Goal: Check status: Check status

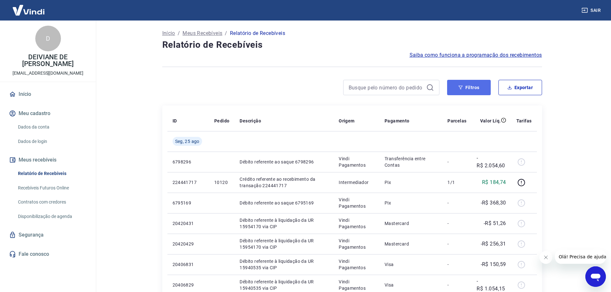
click at [459, 86] on icon "button" at bounding box center [461, 87] width 4 height 4
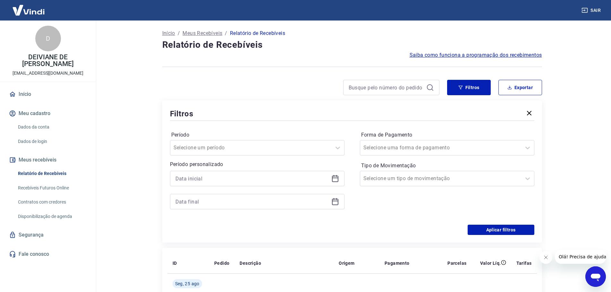
click at [335, 178] on icon at bounding box center [335, 178] width 6 height 1
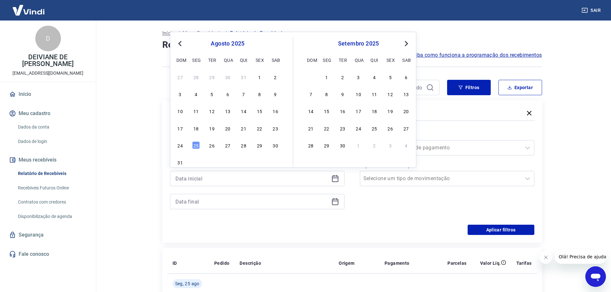
click at [181, 44] on span "Previous Month" at bounding box center [181, 43] width 0 height 7
click at [211, 94] on div "8" at bounding box center [212, 94] width 8 height 8
type input "[DATE]"
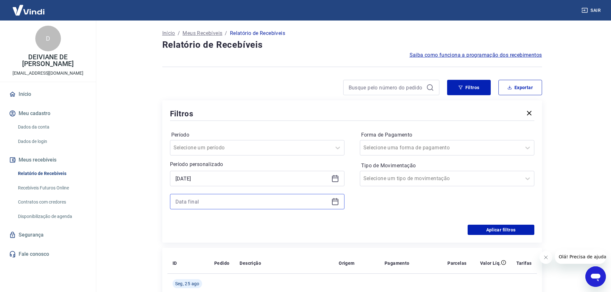
click at [221, 201] on input at bounding box center [252, 202] width 153 height 10
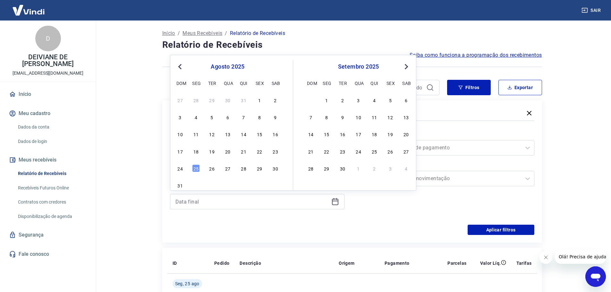
click at [180, 63] on button "Previous Month" at bounding box center [180, 67] width 8 height 8
click at [245, 118] on div "10" at bounding box center [244, 117] width 8 height 8
type input "[DATE]"
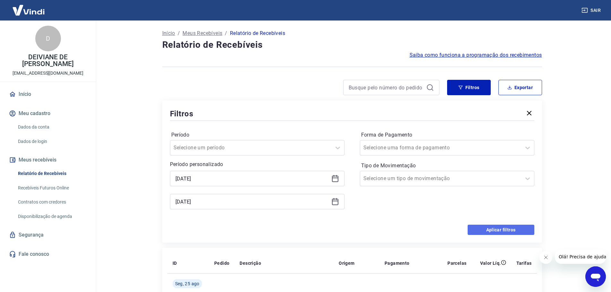
click at [484, 226] on button "Aplicar filtros" at bounding box center [501, 230] width 67 height 10
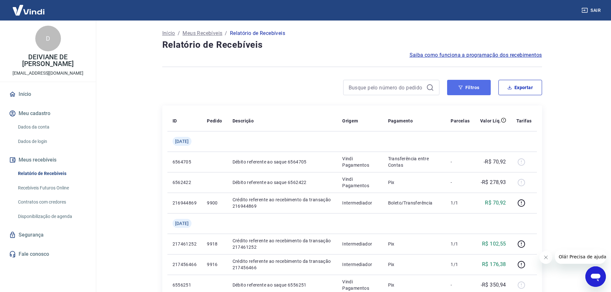
click at [473, 84] on button "Filtros" at bounding box center [469, 87] width 44 height 15
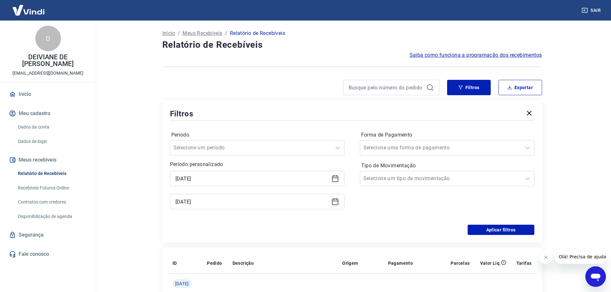
click at [337, 180] on icon at bounding box center [336, 179] width 8 height 8
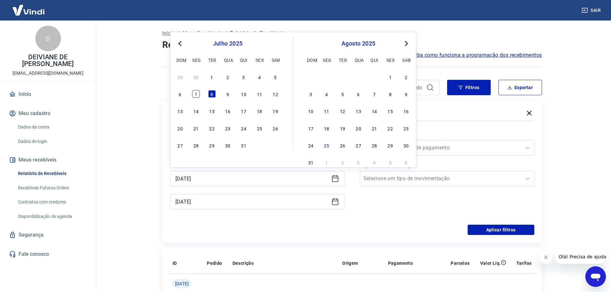
click at [196, 91] on div "7" at bounding box center [196, 94] width 8 height 8
type input "[DATE]"
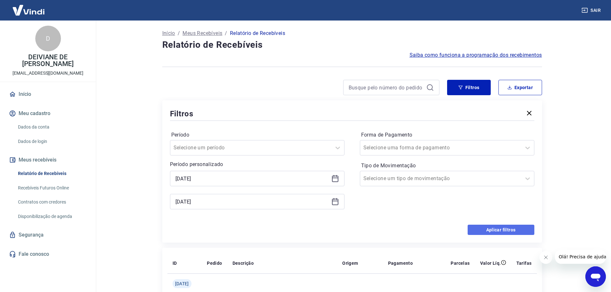
click at [491, 228] on button "Aplicar filtros" at bounding box center [501, 230] width 67 height 10
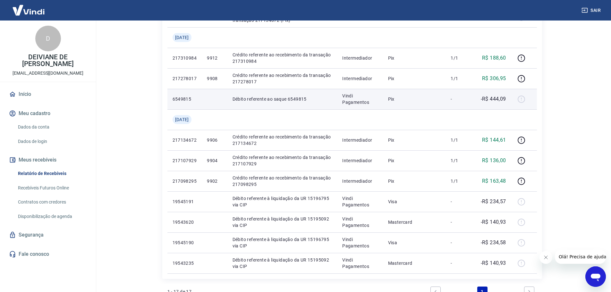
scroll to position [312, 0]
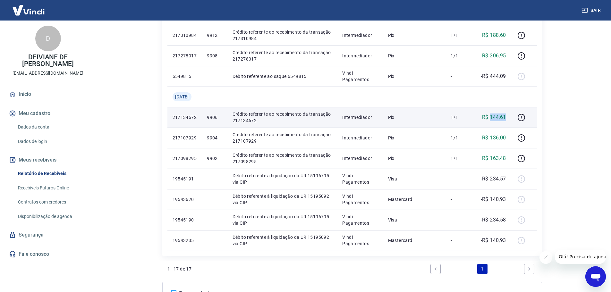
drag, startPoint x: 509, startPoint y: 120, endPoint x: 491, endPoint y: 120, distance: 17.7
click at [491, 120] on td "R$ 144,61" at bounding box center [493, 117] width 36 height 21
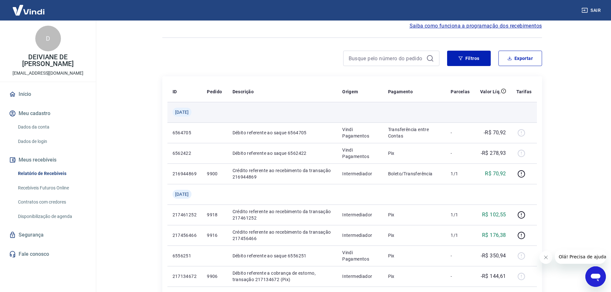
scroll to position [0, 0]
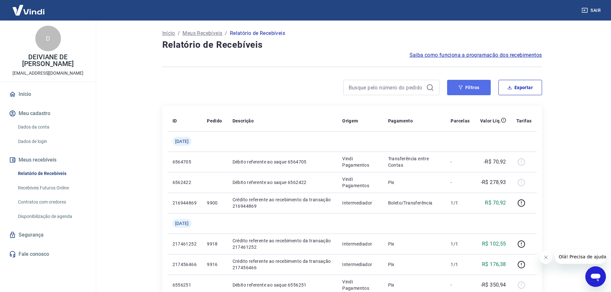
click at [459, 89] on icon "button" at bounding box center [461, 87] width 4 height 4
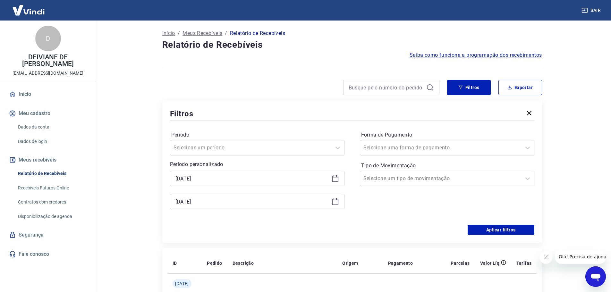
click at [339, 179] on icon at bounding box center [336, 179] width 8 height 8
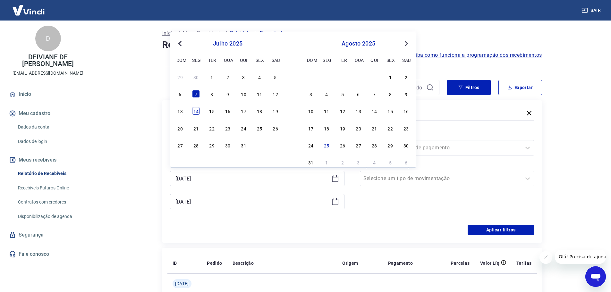
click at [197, 110] on div "14" at bounding box center [196, 111] width 8 height 8
type input "[DATE]"
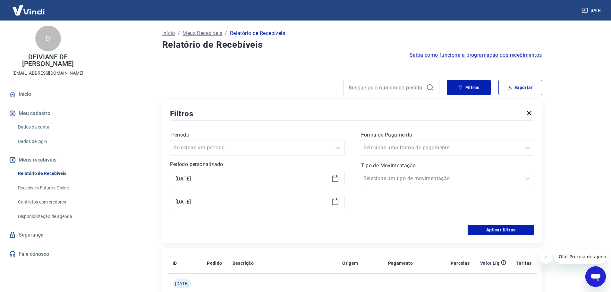
click at [337, 203] on icon at bounding box center [336, 202] width 8 height 8
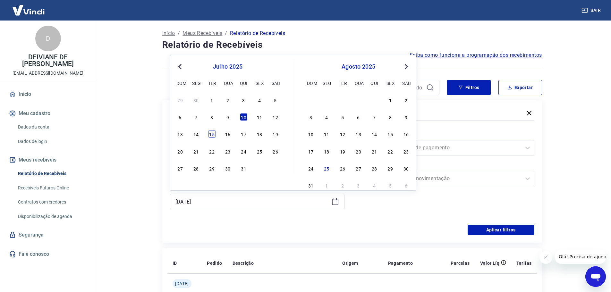
click at [212, 135] on div "15" at bounding box center [212, 134] width 8 height 8
type input "[DATE]"
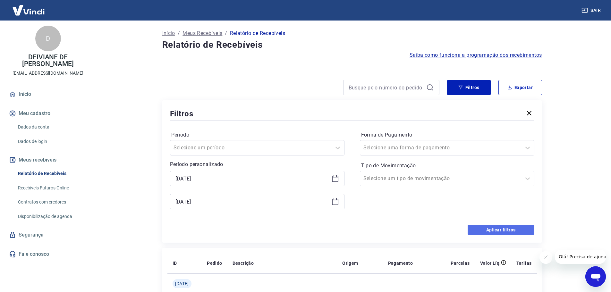
click at [499, 232] on button "Aplicar filtros" at bounding box center [501, 230] width 67 height 10
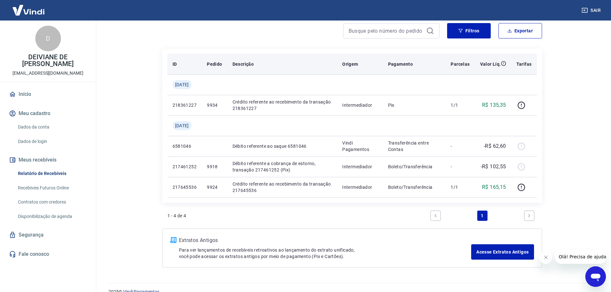
scroll to position [64, 0]
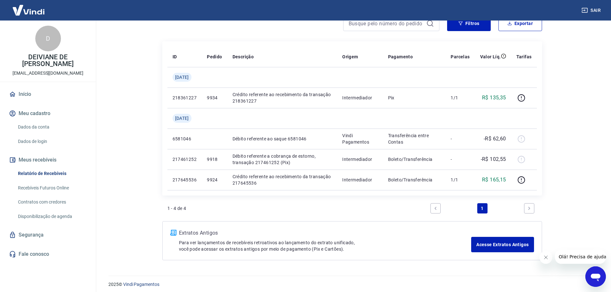
click at [464, 20] on div "Sair" at bounding box center [305, 10] width 611 height 21
click at [464, 24] on button "Filtros" at bounding box center [469, 23] width 44 height 15
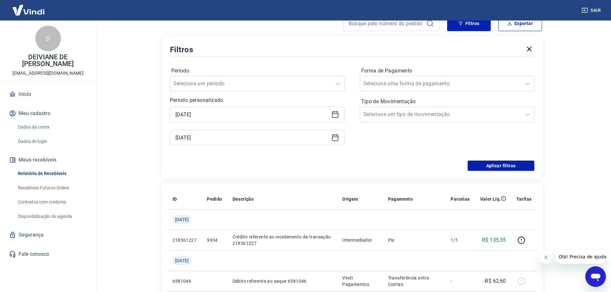
click at [339, 116] on icon at bounding box center [336, 115] width 8 height 8
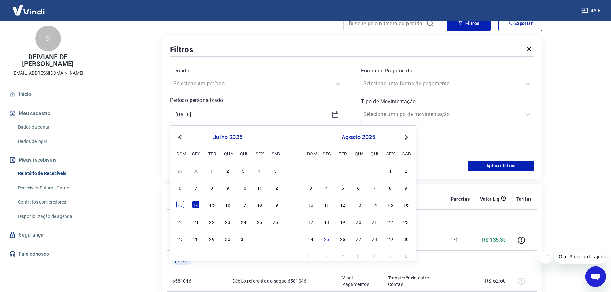
click at [179, 208] on div "13" at bounding box center [181, 205] width 8 height 8
type input "[DATE]"
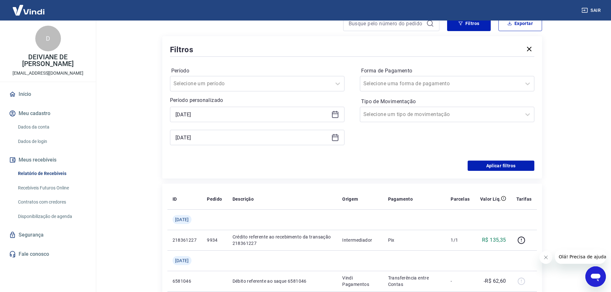
click at [340, 139] on div "[DATE]" at bounding box center [257, 137] width 175 height 15
click at [335, 139] on icon at bounding box center [336, 138] width 8 height 8
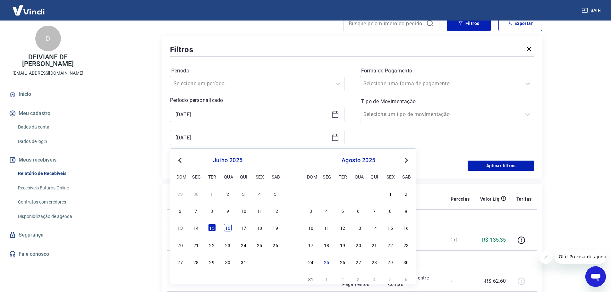
click at [231, 228] on div "16" at bounding box center [228, 228] width 8 height 8
type input "[DATE]"
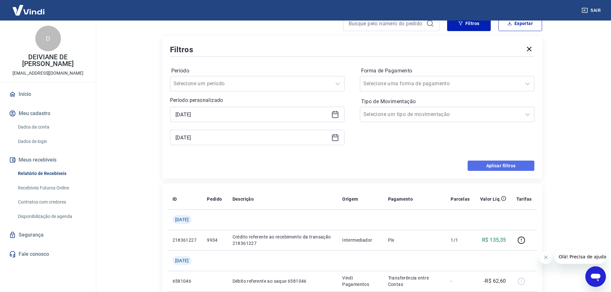
click at [492, 164] on button "Aplicar filtros" at bounding box center [501, 166] width 67 height 10
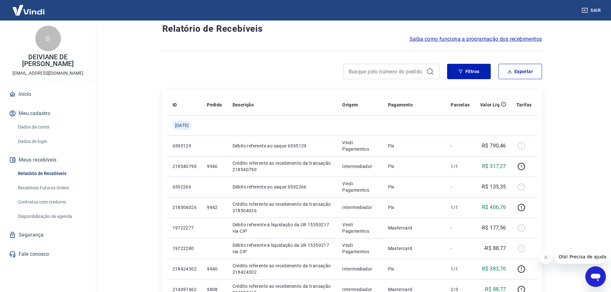
scroll to position [5, 0]
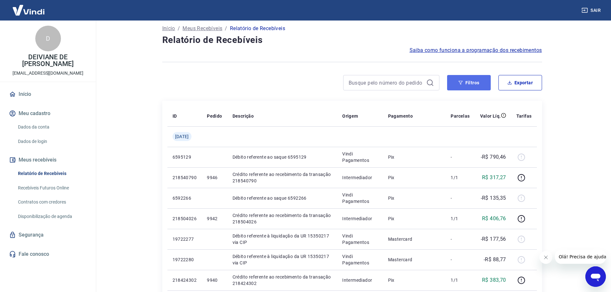
click at [461, 86] on button "Filtros" at bounding box center [469, 82] width 44 height 15
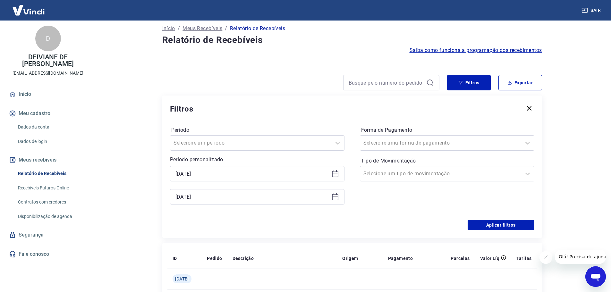
click at [335, 175] on icon at bounding box center [336, 174] width 8 height 8
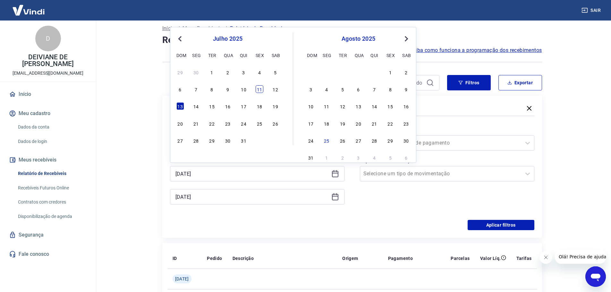
click at [258, 89] on div "11" at bounding box center [260, 89] width 8 height 8
type input "[DATE]"
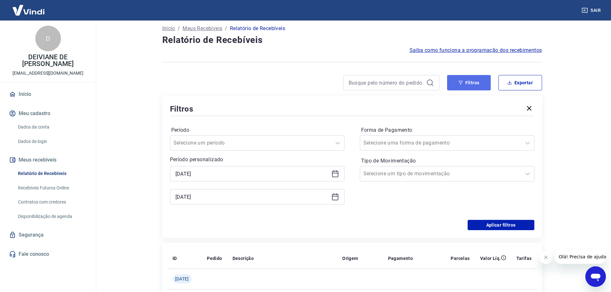
click at [480, 89] on button "Filtros" at bounding box center [469, 82] width 44 height 15
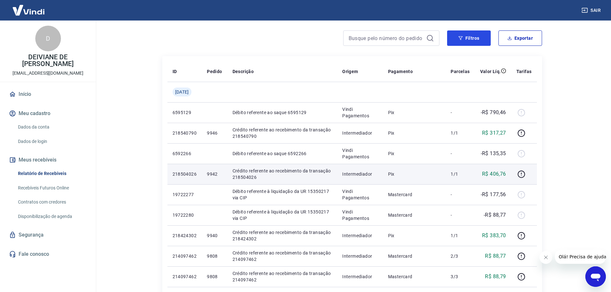
scroll to position [0, 0]
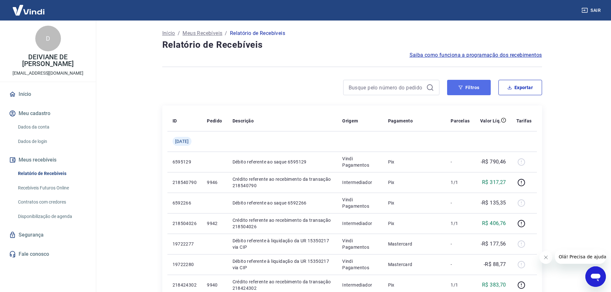
click at [465, 84] on button "Filtros" at bounding box center [469, 87] width 44 height 15
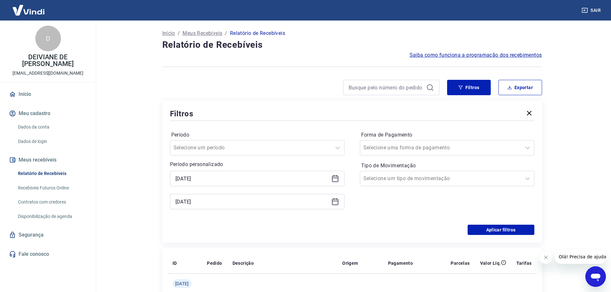
click at [335, 177] on icon at bounding box center [336, 179] width 8 height 8
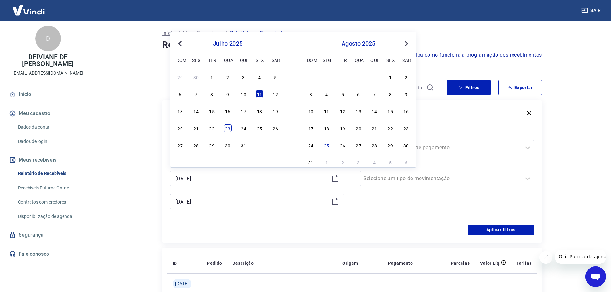
click at [230, 130] on div "23" at bounding box center [228, 129] width 8 height 8
type input "[DATE]"
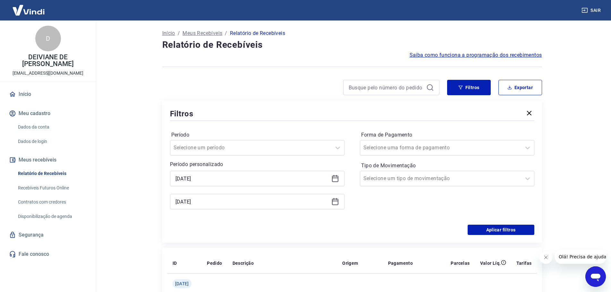
click at [230, 130] on div "Período Selecione um período Período personalizado Selected date: [DATE] [DATE]…" at bounding box center [352, 173] width 365 height 103
click at [336, 200] on icon at bounding box center [336, 199] width 1 height 2
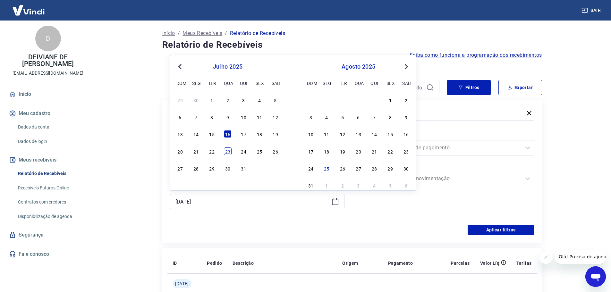
click at [228, 151] on div "23" at bounding box center [228, 152] width 8 height 8
type input "[DATE]"
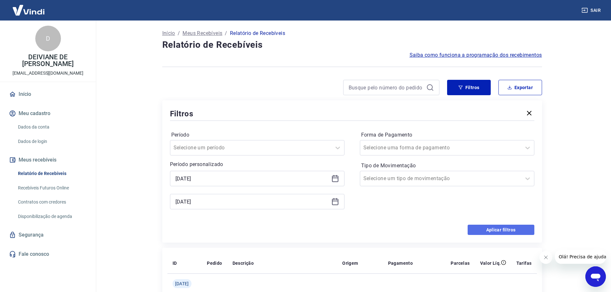
click at [475, 229] on button "Aplicar filtros" at bounding box center [501, 230] width 67 height 10
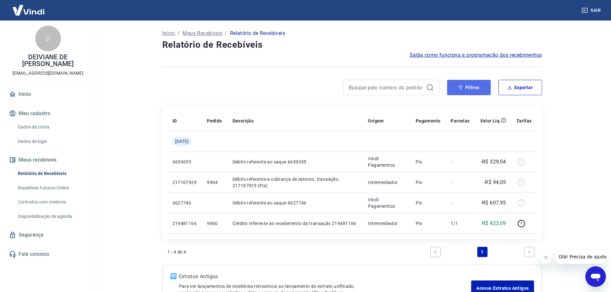
click at [462, 86] on icon "button" at bounding box center [461, 87] width 4 height 4
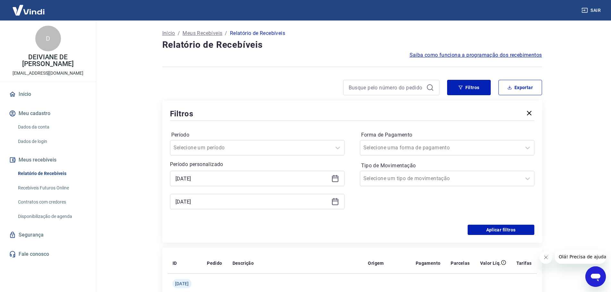
click at [339, 178] on icon at bounding box center [336, 179] width 8 height 8
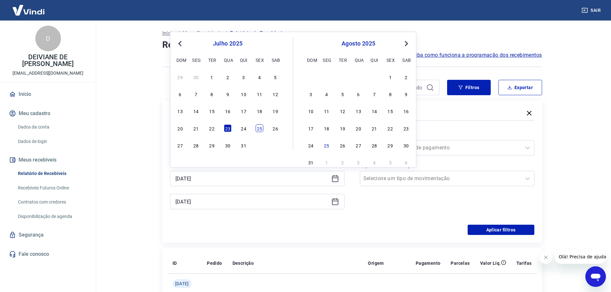
click at [259, 130] on div "25" at bounding box center [260, 129] width 8 height 8
type input "[DATE]"
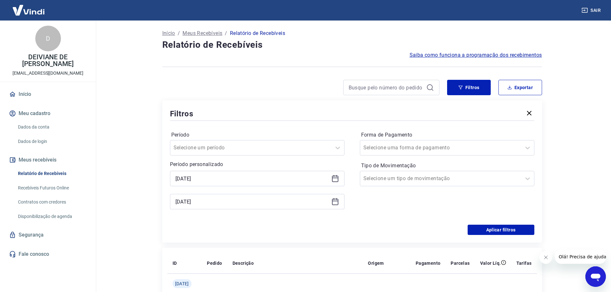
click at [337, 203] on icon at bounding box center [336, 202] width 8 height 8
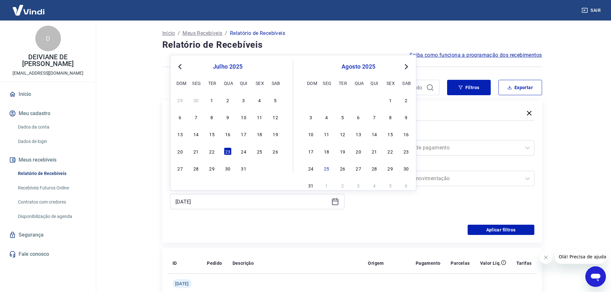
click at [256, 151] on div "25" at bounding box center [260, 152] width 8 height 8
type input "[DATE]"
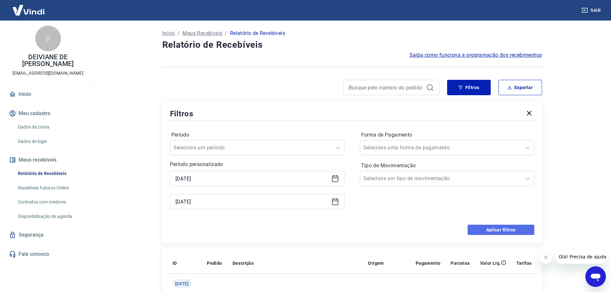
click at [486, 229] on button "Aplicar filtros" at bounding box center [501, 230] width 67 height 10
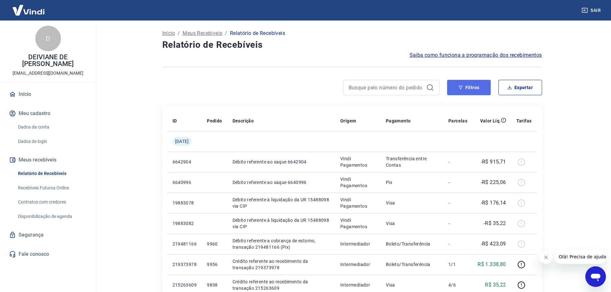
click at [466, 89] on button "Filtros" at bounding box center [469, 87] width 44 height 15
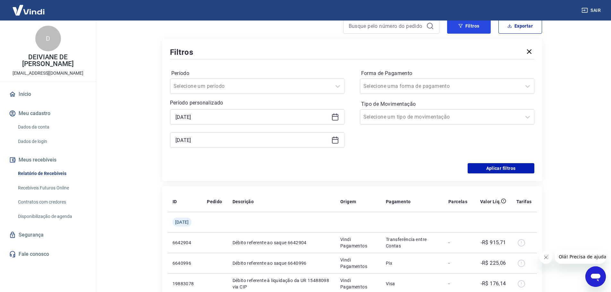
scroll to position [64, 0]
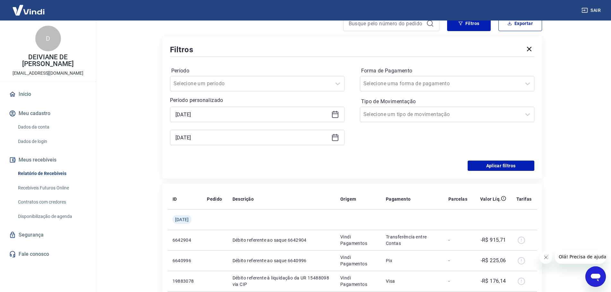
click at [332, 115] on icon at bounding box center [336, 115] width 8 height 8
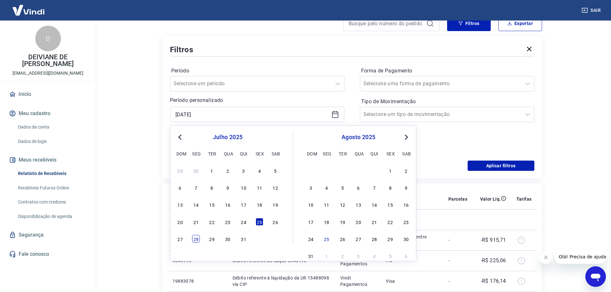
click at [198, 242] on div "28" at bounding box center [196, 239] width 8 height 8
type input "[DATE]"
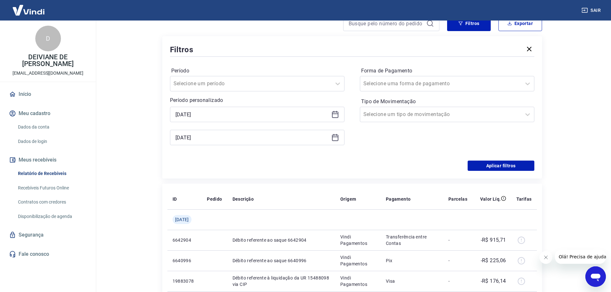
click at [197, 242] on p "6642904" at bounding box center [185, 240] width 24 height 6
click at [339, 138] on icon at bounding box center [336, 138] width 8 height 8
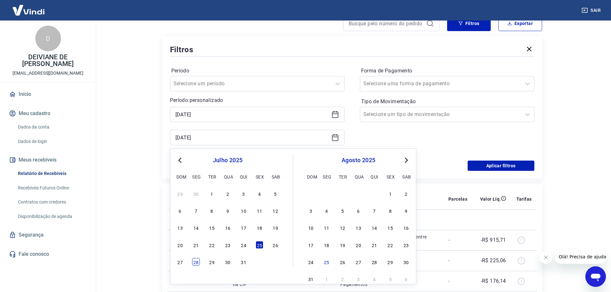
click at [195, 262] on div "28" at bounding box center [196, 262] width 8 height 8
type input "[DATE]"
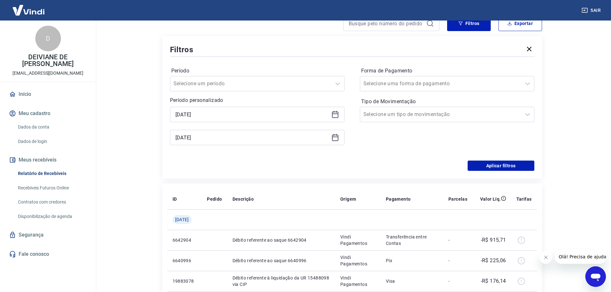
click at [195, 262] on p "6640996" at bounding box center [185, 261] width 24 height 6
click at [520, 164] on button "Aplicar filtros" at bounding box center [501, 166] width 67 height 10
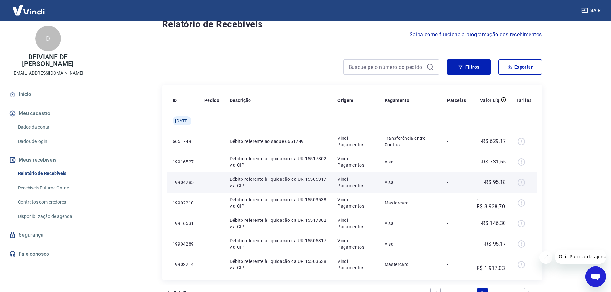
scroll to position [32, 0]
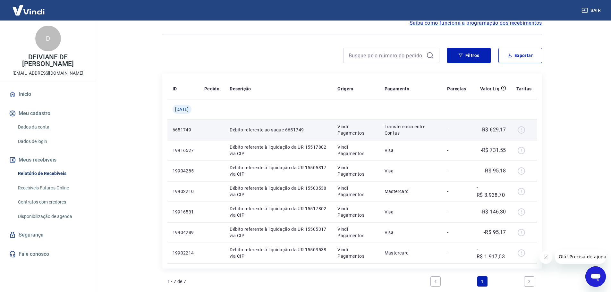
click at [473, 135] on td "-R$ 629,17" at bounding box center [492, 130] width 40 height 21
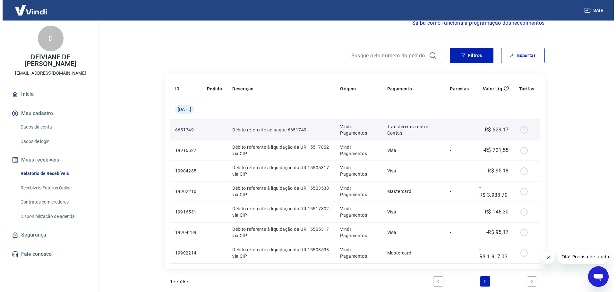
scroll to position [0, 0]
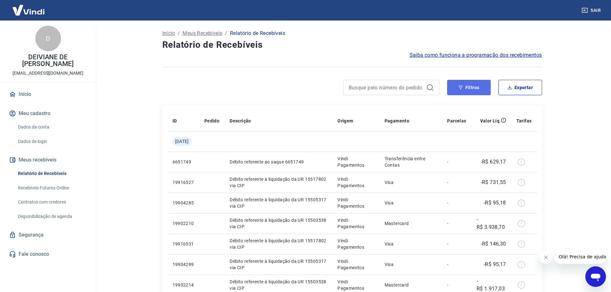
click at [471, 89] on button "Filtros" at bounding box center [469, 87] width 44 height 15
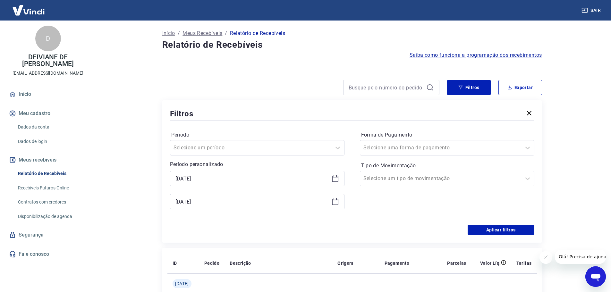
click at [339, 177] on icon at bounding box center [336, 179] width 8 height 8
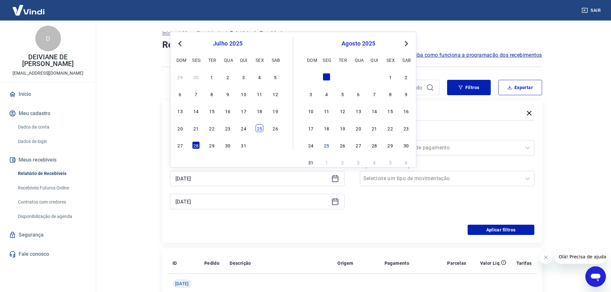
click at [258, 129] on div "25" at bounding box center [260, 129] width 8 height 8
type input "[DATE]"
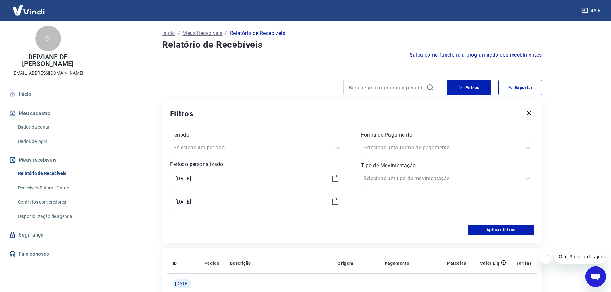
click at [338, 203] on icon at bounding box center [336, 202] width 8 height 8
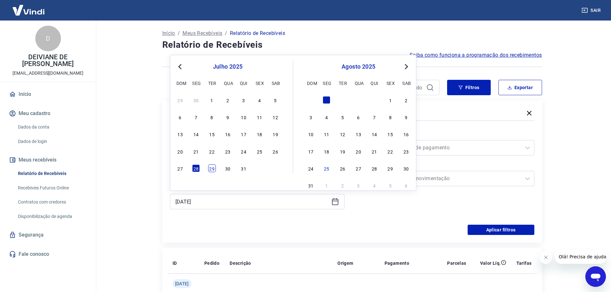
click at [211, 170] on div "29" at bounding box center [212, 169] width 8 height 8
type input "[DATE]"
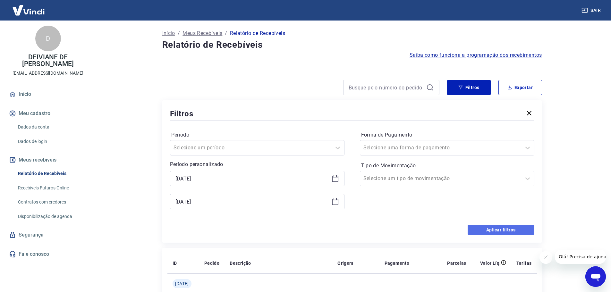
click at [490, 229] on button "Aplicar filtros" at bounding box center [501, 230] width 67 height 10
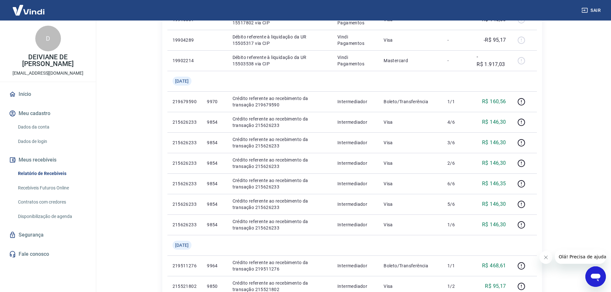
scroll to position [224, 0]
